Goal: Information Seeking & Learning: Learn about a topic

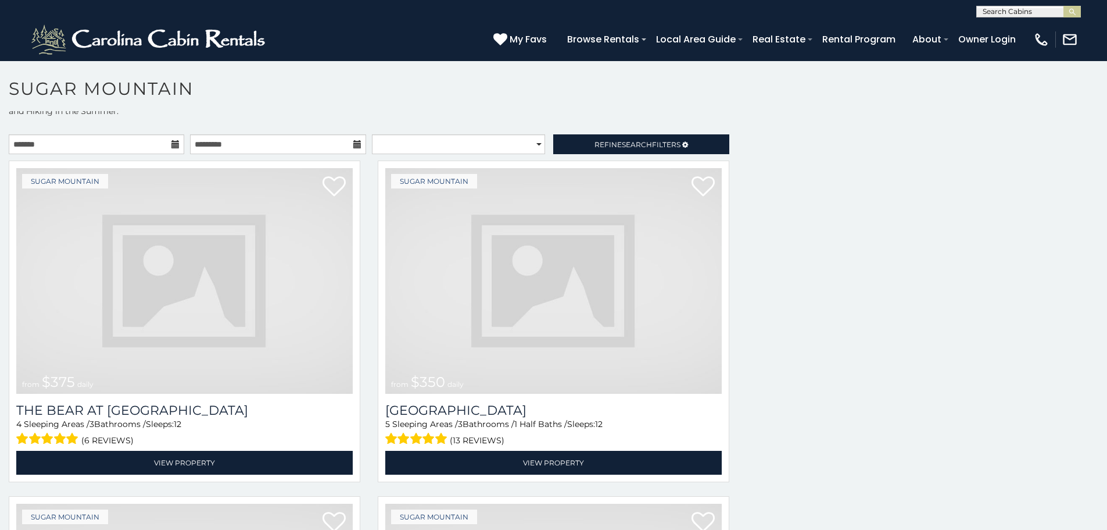
click at [550, 324] on img at bounding box center [553, 281] width 337 height 226
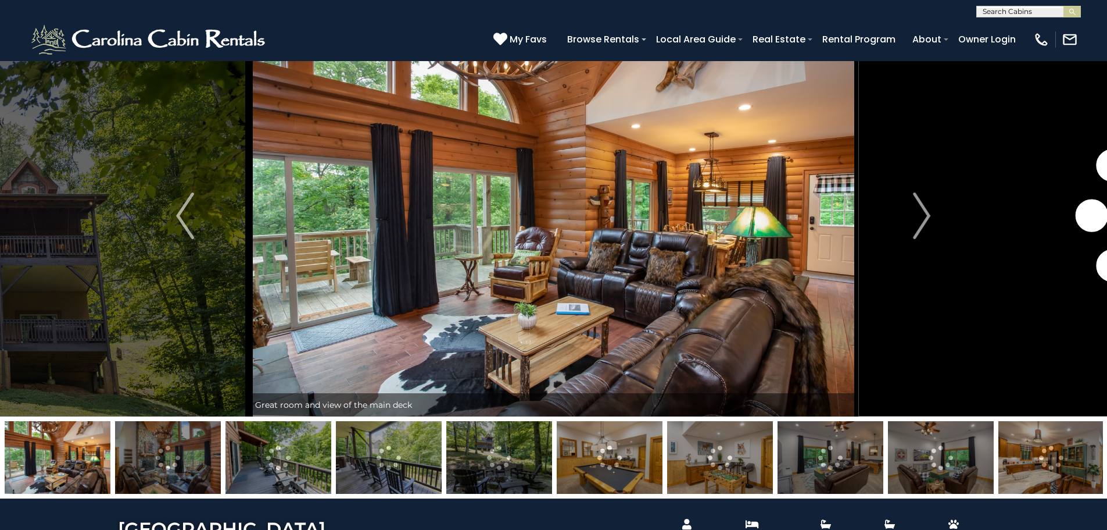
scroll to position [47, 0]
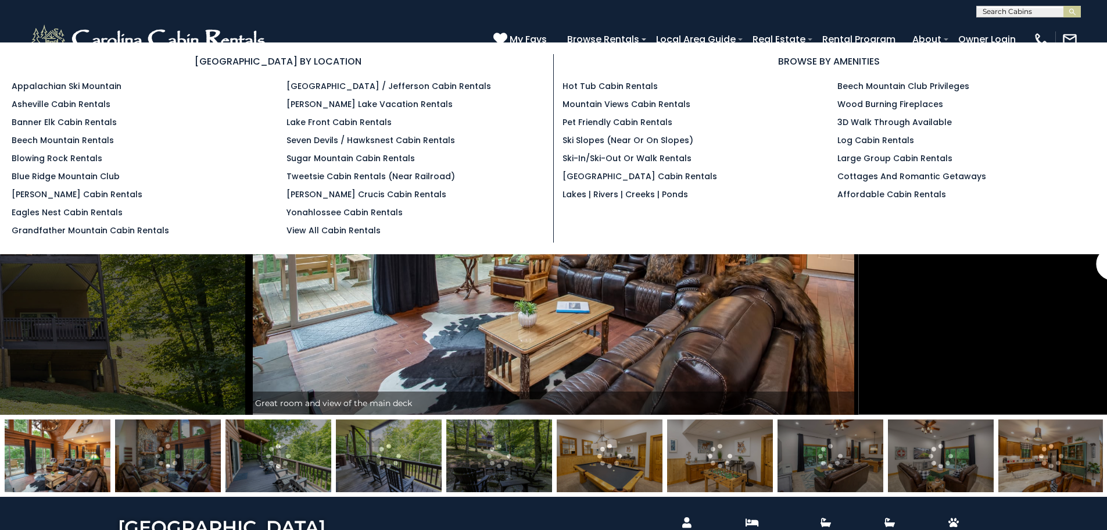
click at [660, 45] on section "[GEOGRAPHIC_DATA] BY LOCATION Appalachian Ski Mountain Asheville Cabin Rentals …" at bounding box center [553, 148] width 1107 height 212
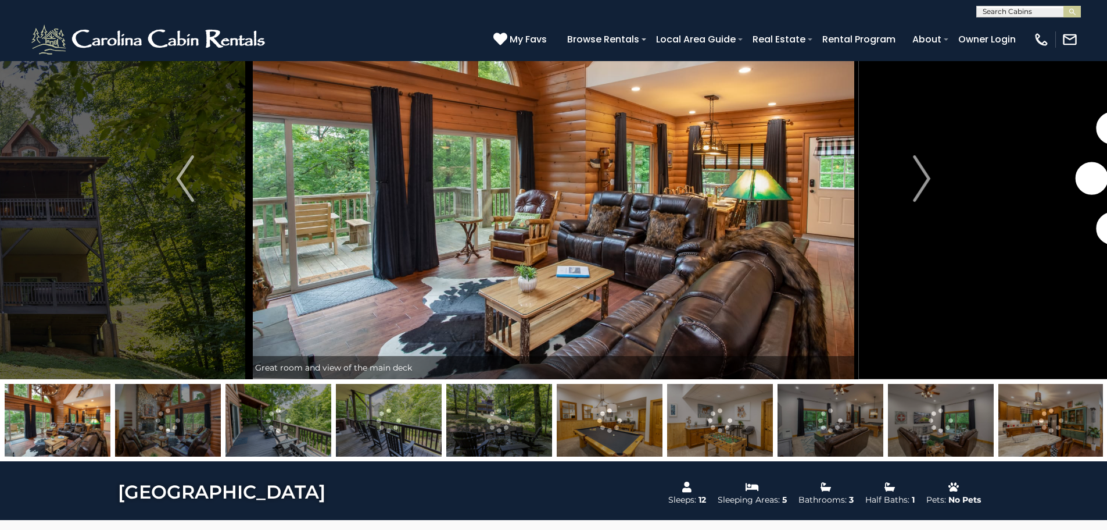
scroll to position [94, 0]
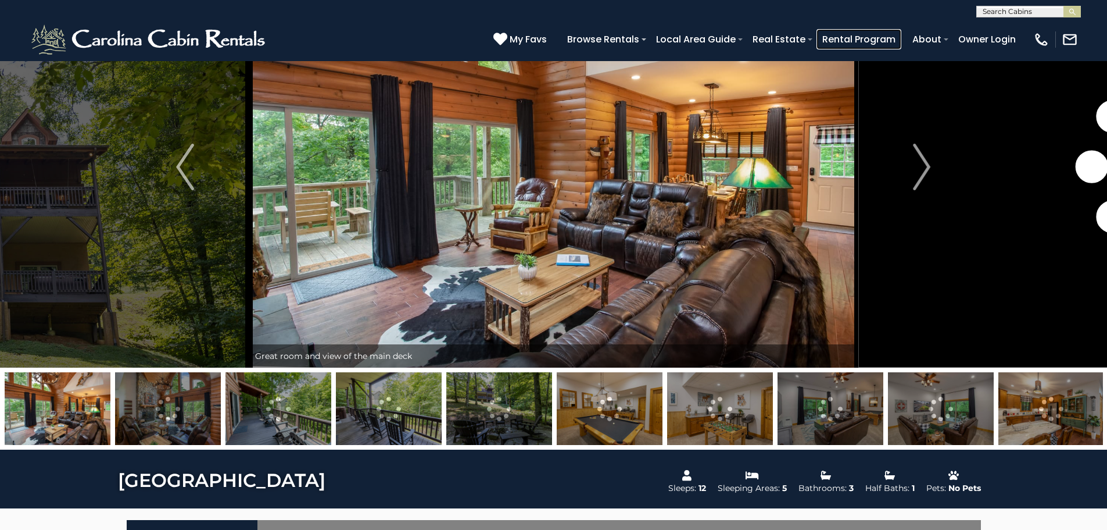
click at [902, 34] on link "Rental Program" at bounding box center [859, 39] width 85 height 20
